Goal: Check status: Check status

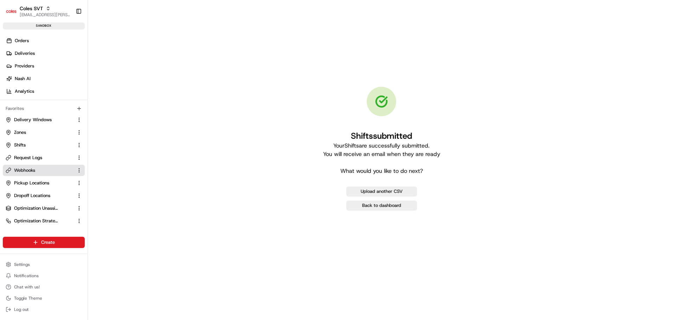
click at [38, 172] on link "Webhooks" at bounding box center [40, 170] width 68 height 6
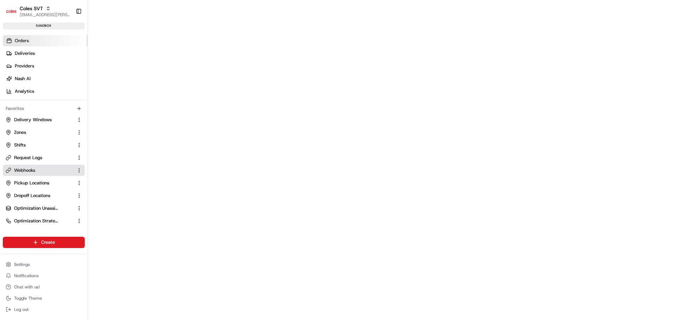
click at [33, 44] on link "Orders" at bounding box center [45, 40] width 85 height 11
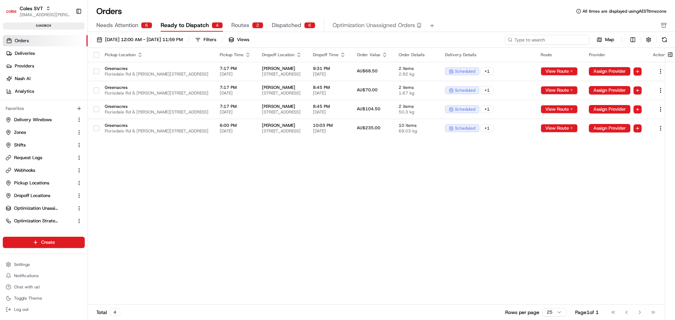
click at [545, 42] on input at bounding box center [547, 40] width 84 height 10
paste input "226373018"
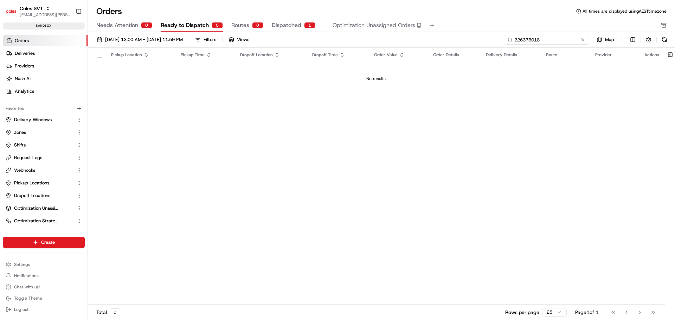
click at [546, 42] on input "226373018" at bounding box center [547, 40] width 84 height 10
paste input "505"
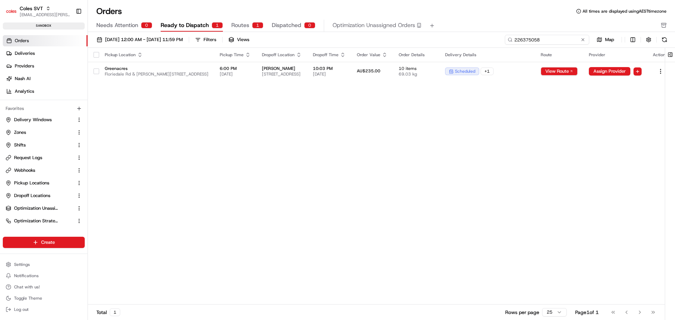
type input "226375058"
